Goal: Contribute content: Contribute content

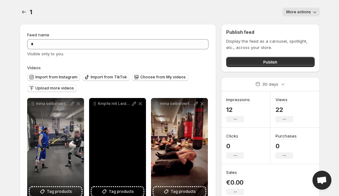
scroll to position [19, 0]
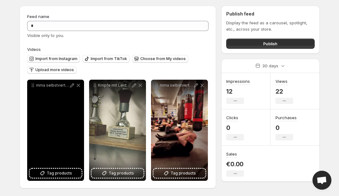
click at [46, 137] on div "mma selbstverteidigung sport boxen siegen leidenschaft kampfsport lnen neuerffn…" at bounding box center [55, 130] width 57 height 101
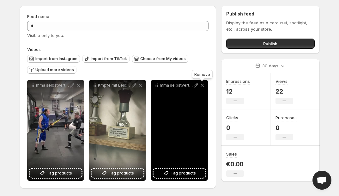
click at [202, 85] on icon at bounding box center [202, 85] width 6 height 6
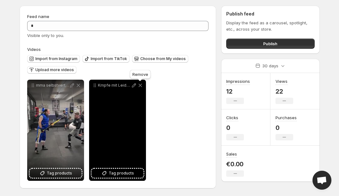
click at [141, 85] on icon at bounding box center [140, 85] width 6 height 6
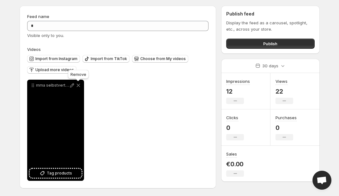
click at [77, 85] on icon at bounding box center [77, 85] width 3 height 3
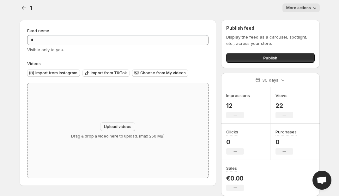
click at [123, 125] on span "Upload videos" at bounding box center [117, 126] width 27 height 5
type input "**********"
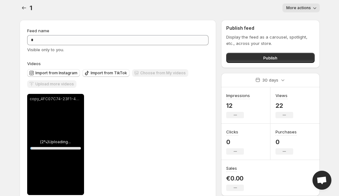
scroll to position [19, 0]
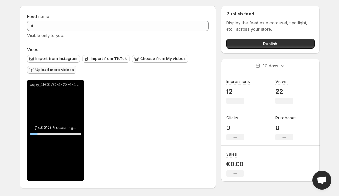
click at [63, 68] on span "Upload more videos" at bounding box center [54, 69] width 39 height 5
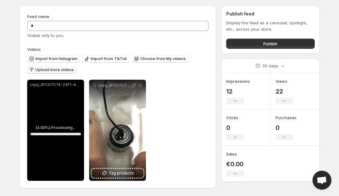
click at [56, 68] on span "Upload more videos" at bounding box center [54, 69] width 39 height 5
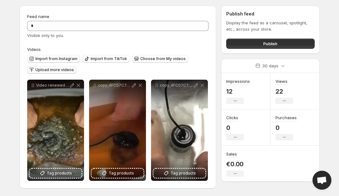
click at [55, 65] on div "Import from Instagram Import from TikTok Choose from My videos Upload more vide…" at bounding box center [117, 63] width 184 height 22
click at [55, 69] on span "Upload more videos" at bounding box center [54, 69] width 39 height 5
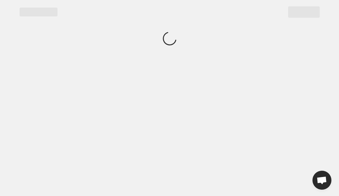
scroll to position [0, 0]
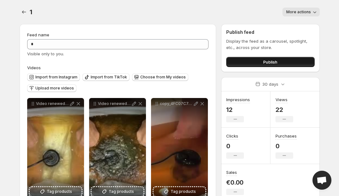
click at [260, 61] on button "Publish" at bounding box center [270, 62] width 88 height 10
click at [276, 57] on button "Publish" at bounding box center [270, 62] width 88 height 10
